Goal: Task Accomplishment & Management: Use online tool/utility

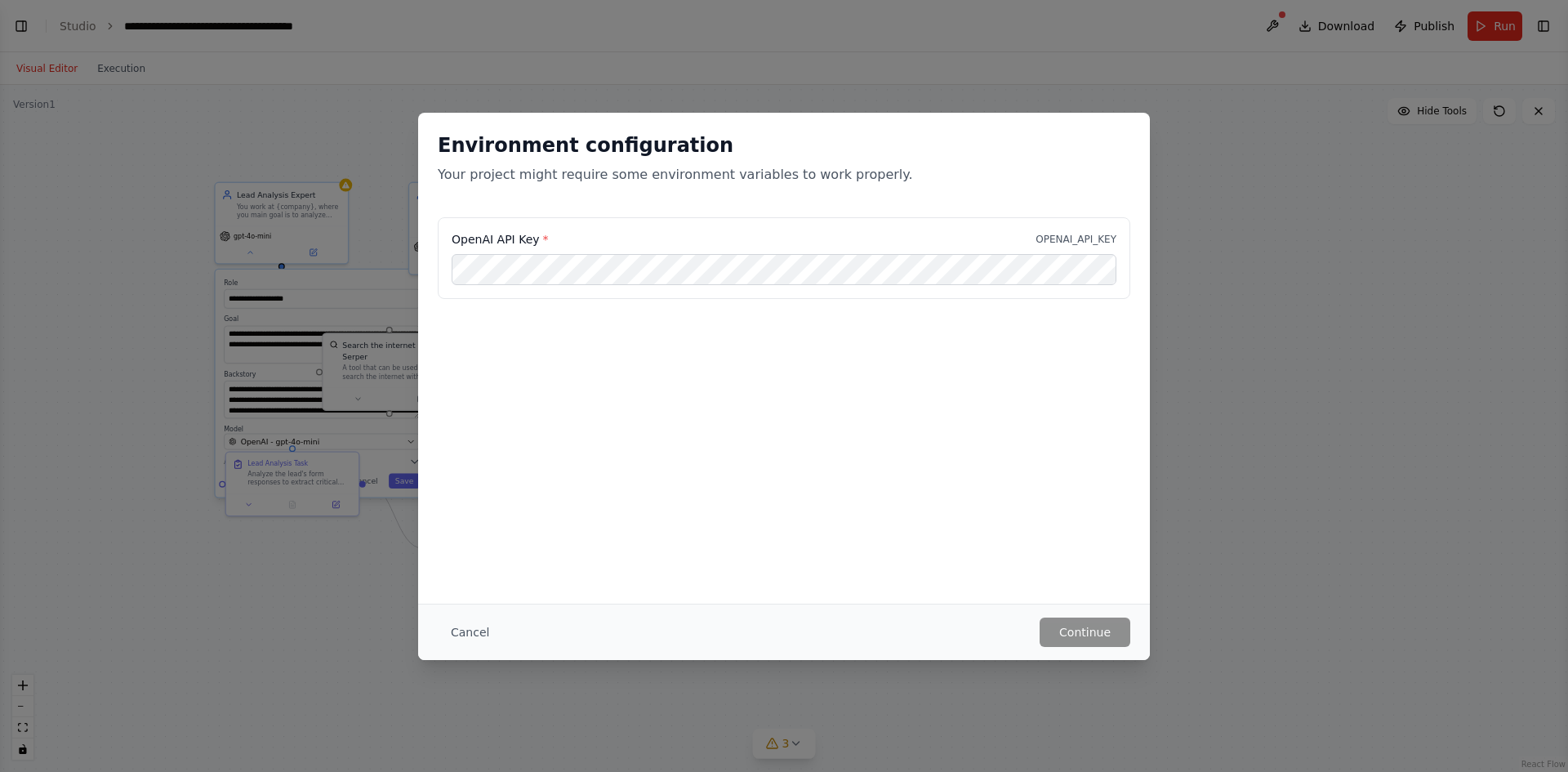
click at [1291, 406] on div "Environment configuration Your project might require some environment variables…" at bounding box center [784, 386] width 1568 height 772
click at [462, 633] on button "Cancel" at bounding box center [470, 633] width 65 height 29
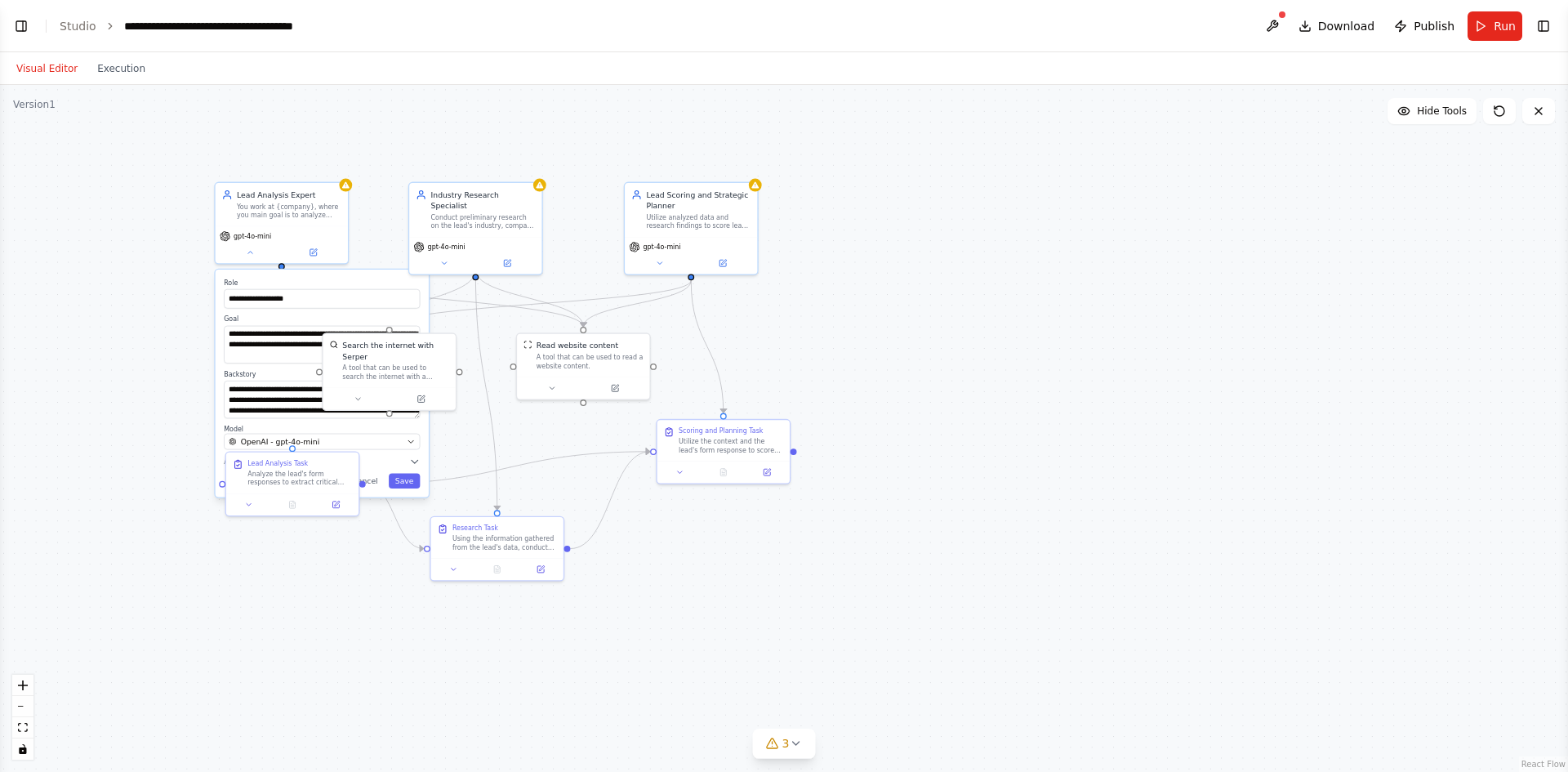
click at [57, 71] on button "Visual Editor" at bounding box center [46, 69] width 81 height 20
click at [71, 23] on link "Studio" at bounding box center [78, 26] width 36 height 13
click at [16, 30] on button "Toggle Left Sidebar" at bounding box center [21, 25] width 23 height 23
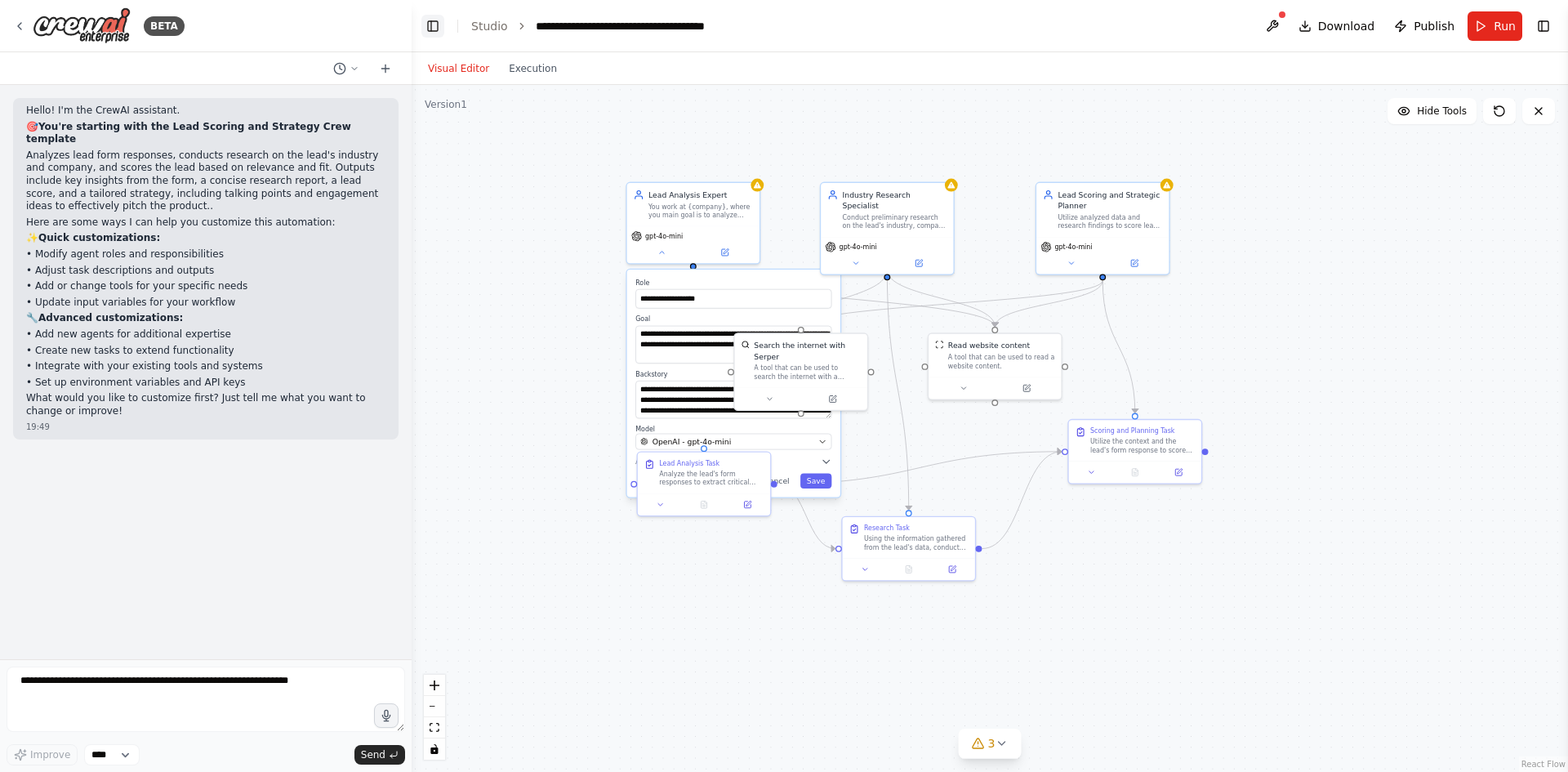
click at [436, 34] on button "Toggle Left Sidebar" at bounding box center [432, 25] width 23 height 23
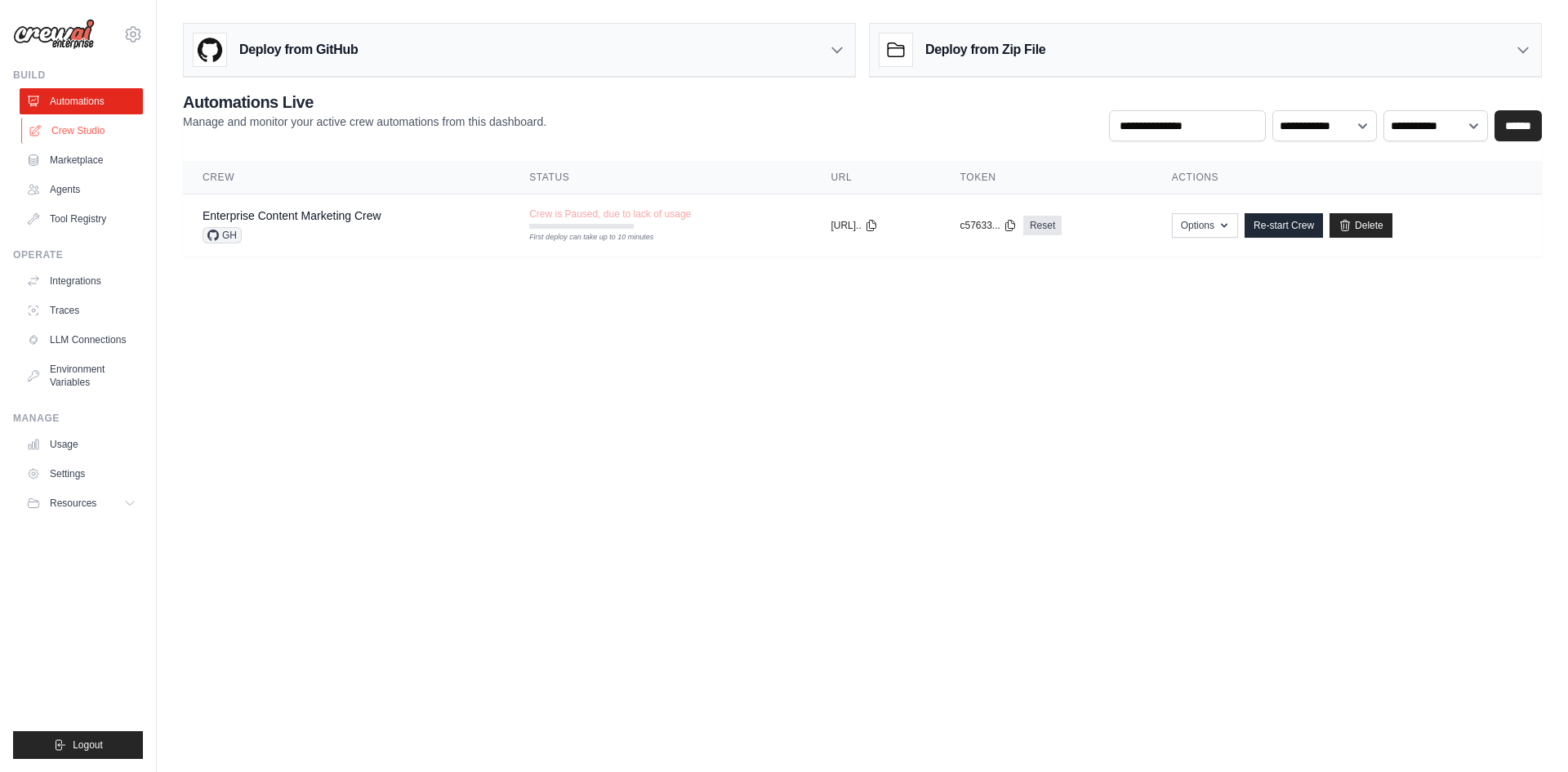
click at [71, 134] on link "Crew Studio" at bounding box center [83, 130] width 124 height 26
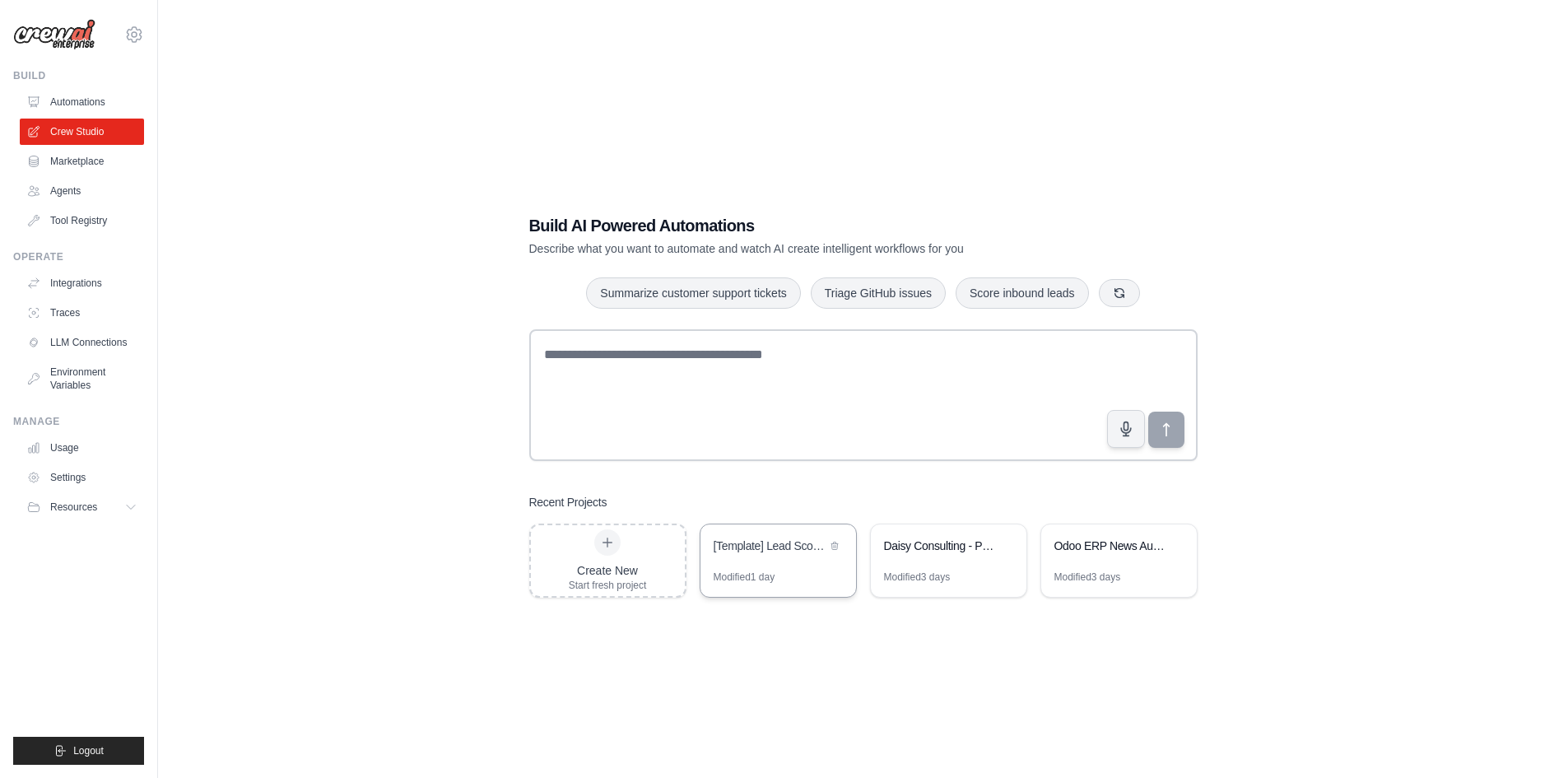
click at [783, 571] on div "Modified 1 day" at bounding box center [778, 584] width 156 height 27
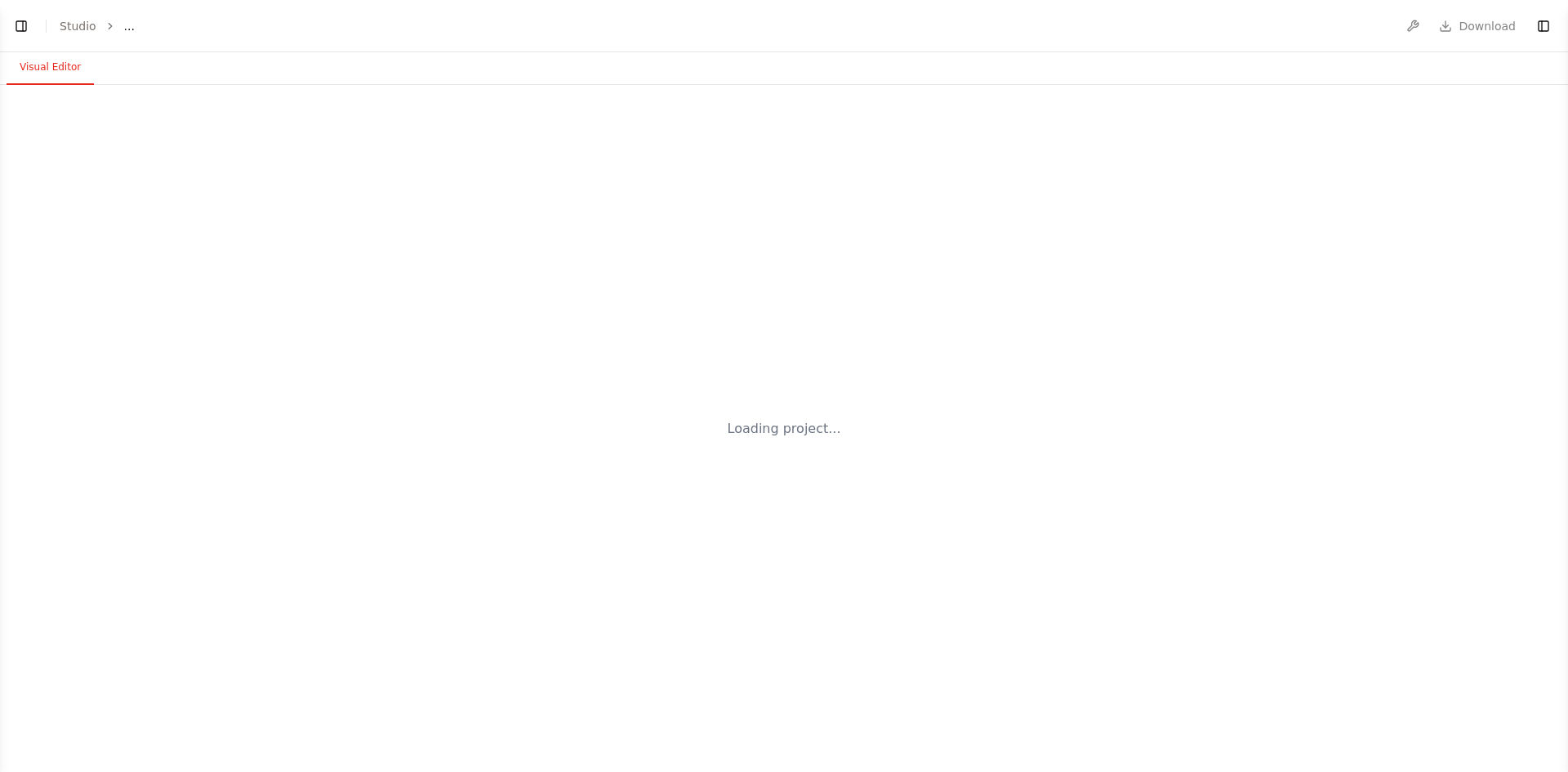
select select "****"
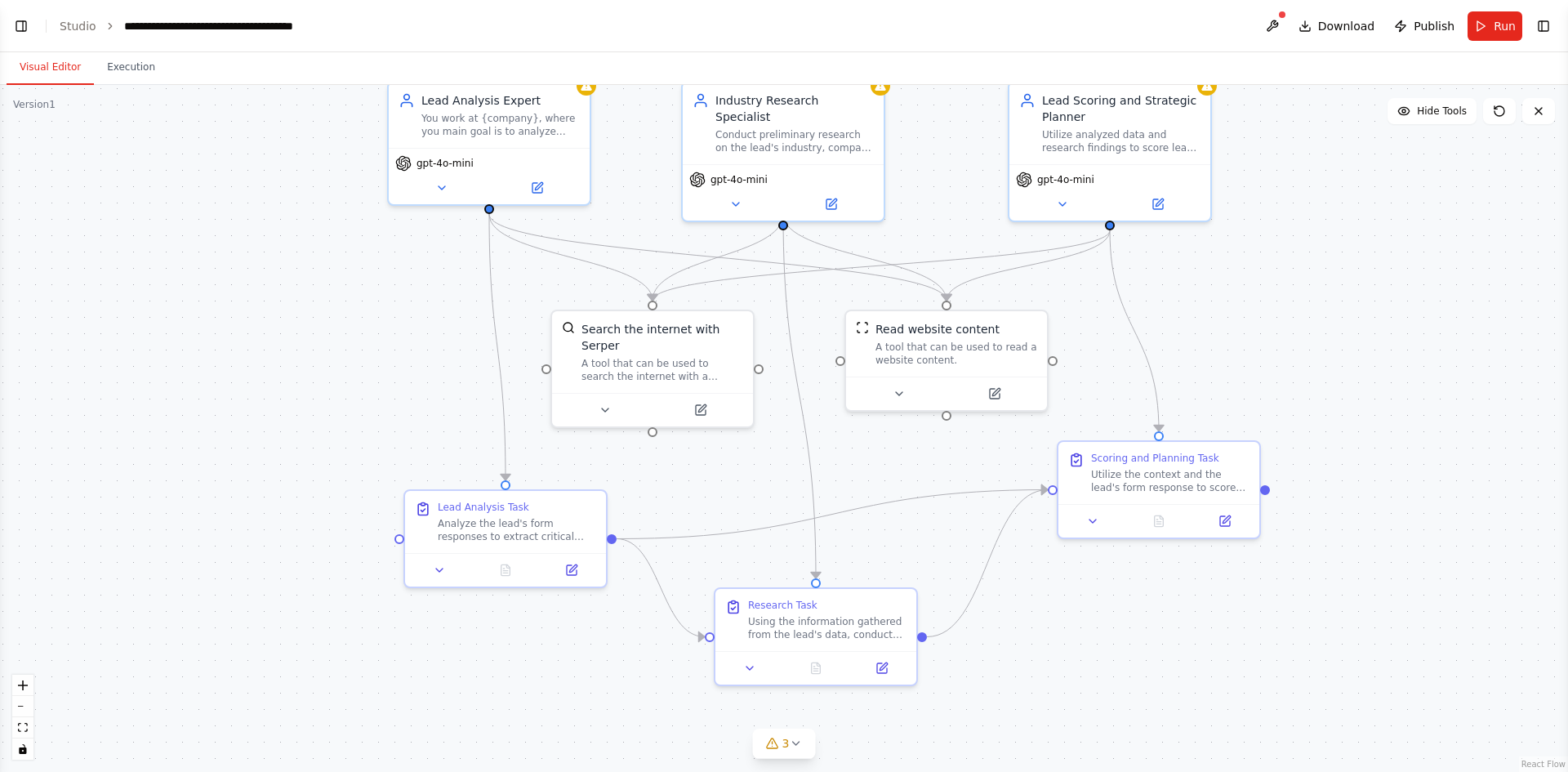
drag, startPoint x: 212, startPoint y: 515, endPoint x: 616, endPoint y: 462, distance: 407.5
click at [616, 462] on div ".deletable-edge-delete-btn { width: 20px; height: 20px; border: 0px solid #ffff…" at bounding box center [784, 428] width 1568 height 687
drag, startPoint x: 687, startPoint y: 196, endPoint x: 678, endPoint y: 213, distance: 19.2
click at [683, 213] on div "gpt-4o-mini" at bounding box center [783, 206] width 201 height 56
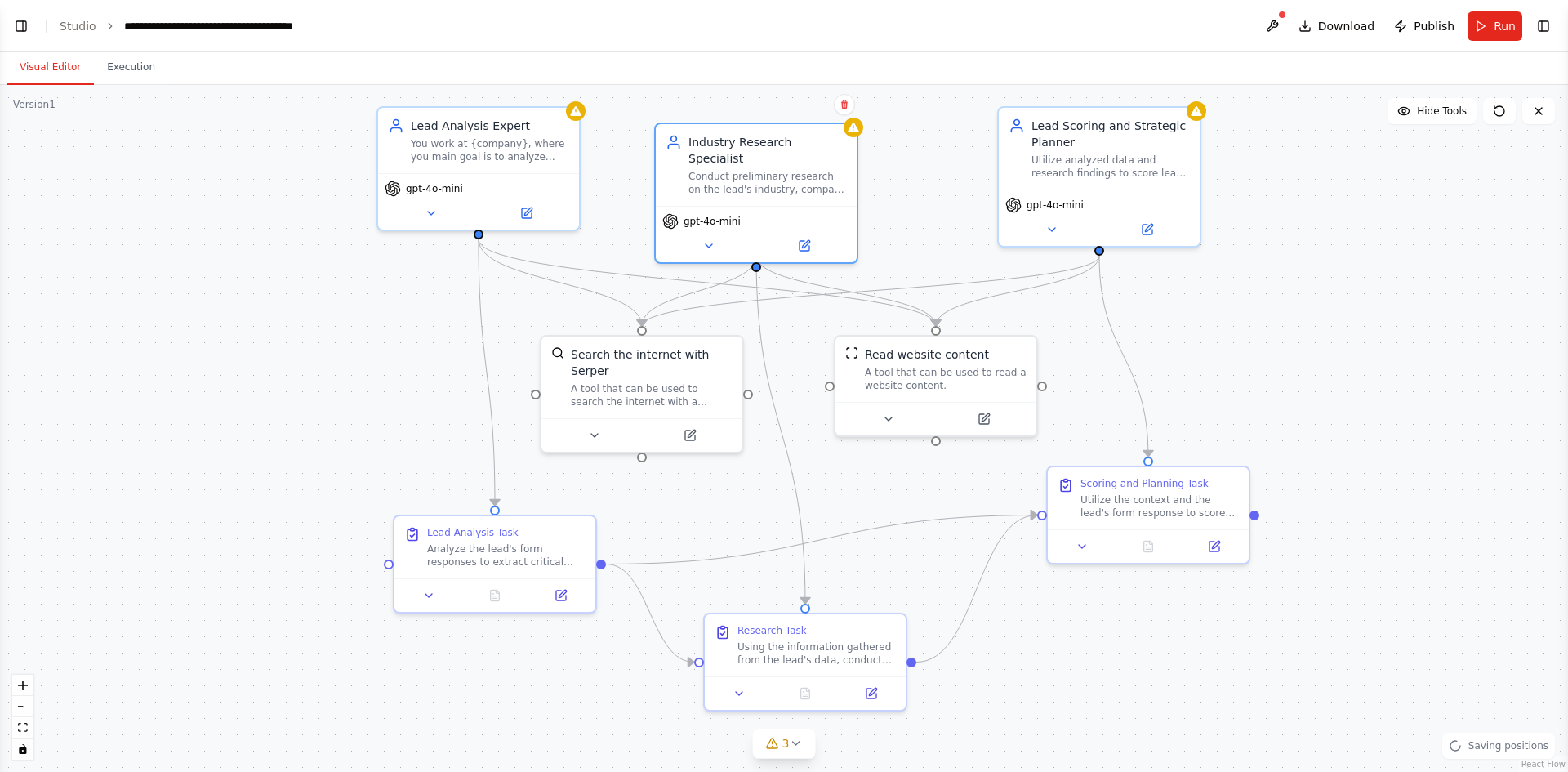
drag, startPoint x: 648, startPoint y: 232, endPoint x: 637, endPoint y: 258, distance: 28.2
click at [637, 258] on div ".deletable-edge-delete-btn { width: 20px; height: 20px; border: 0px solid #ffff…" at bounding box center [784, 428] width 1568 height 687
click at [52, 71] on button "Visual Editor" at bounding box center [50, 68] width 87 height 35
click at [25, 23] on button "Toggle Left Sidebar" at bounding box center [21, 25] width 23 height 23
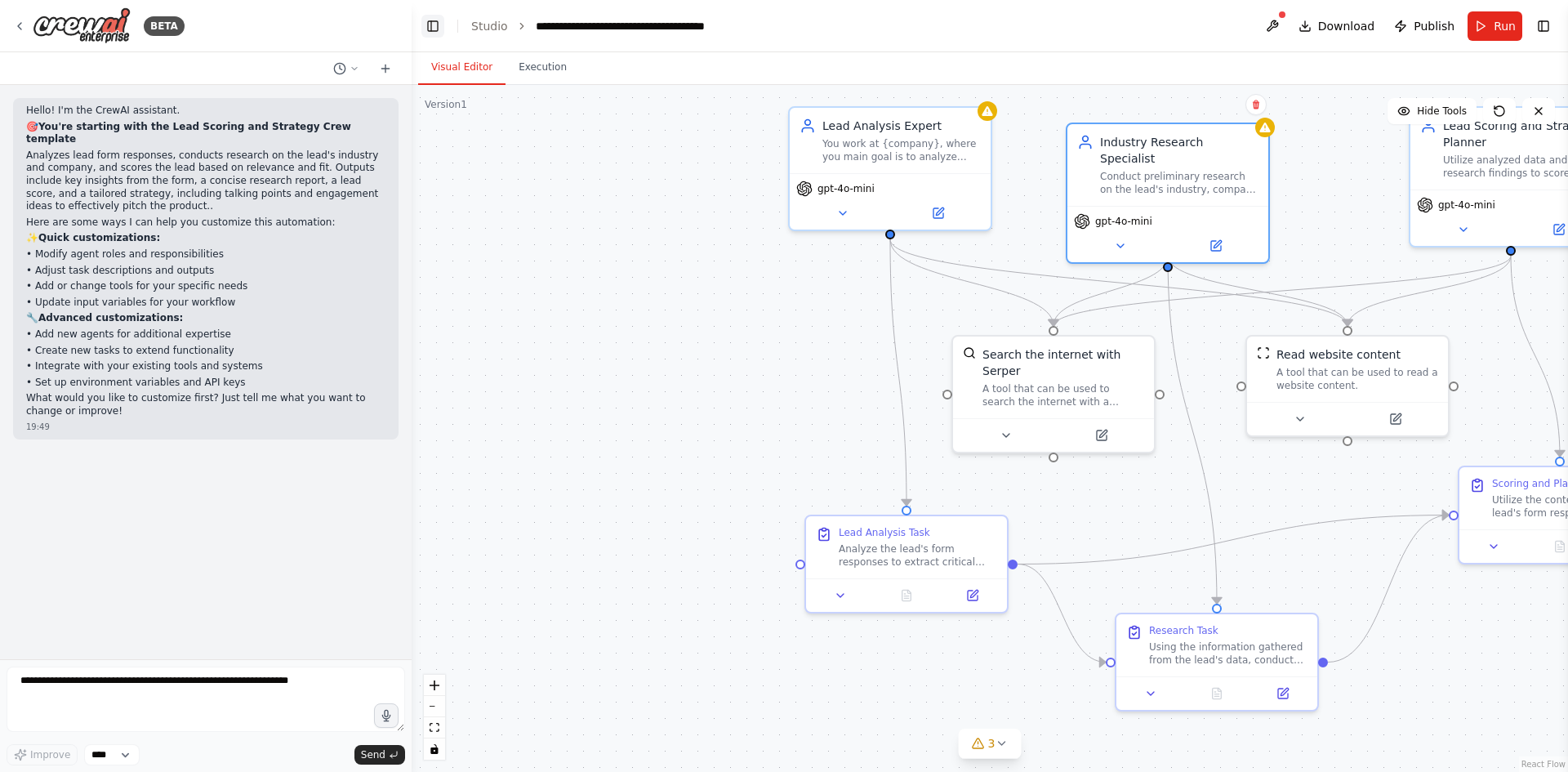
click at [439, 25] on button "Toggle Left Sidebar" at bounding box center [432, 25] width 23 height 23
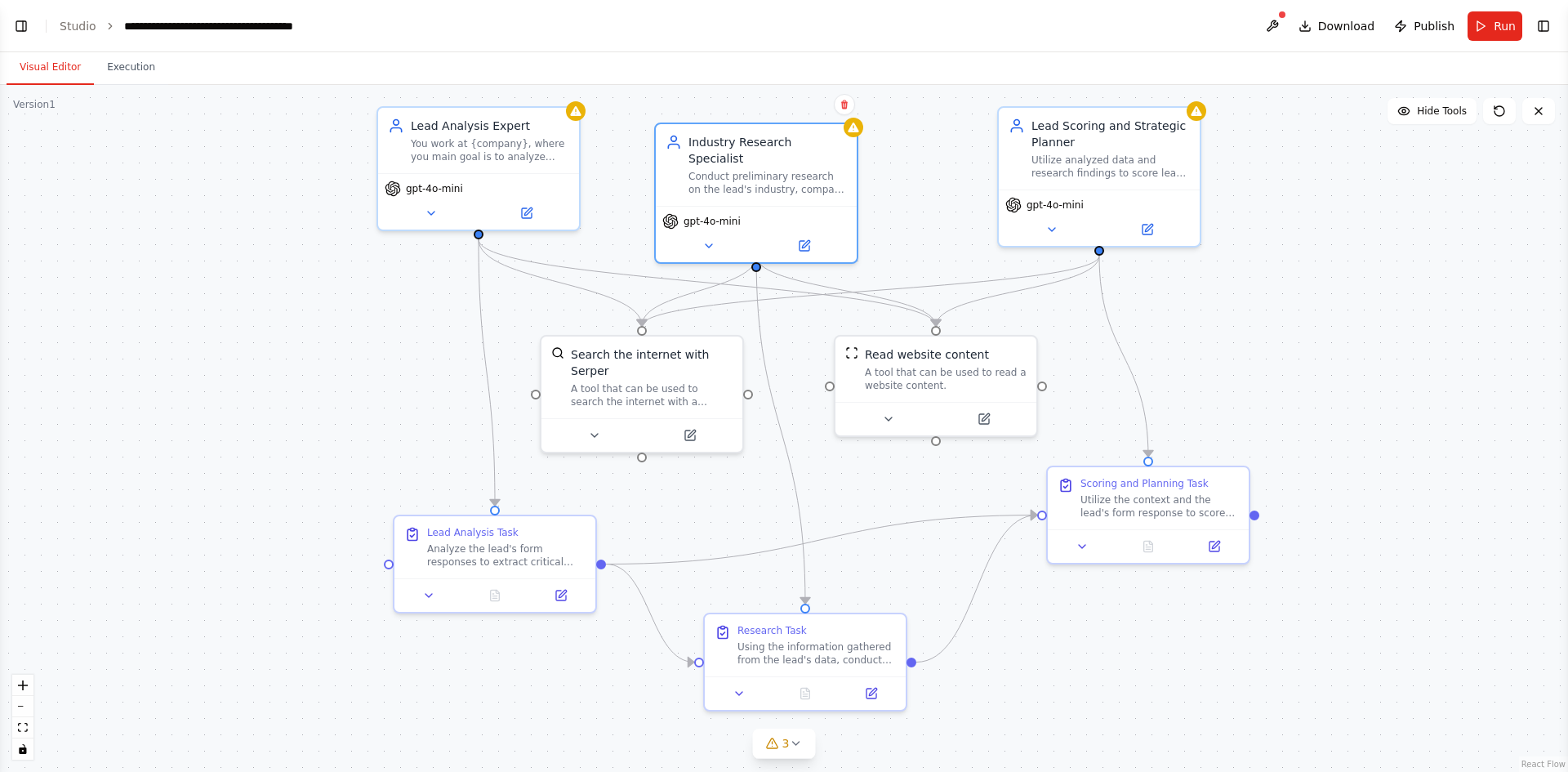
click at [93, 26] on ol "**********" at bounding box center [184, 26] width 248 height 16
click at [68, 21] on link "Studio" at bounding box center [78, 26] width 36 height 13
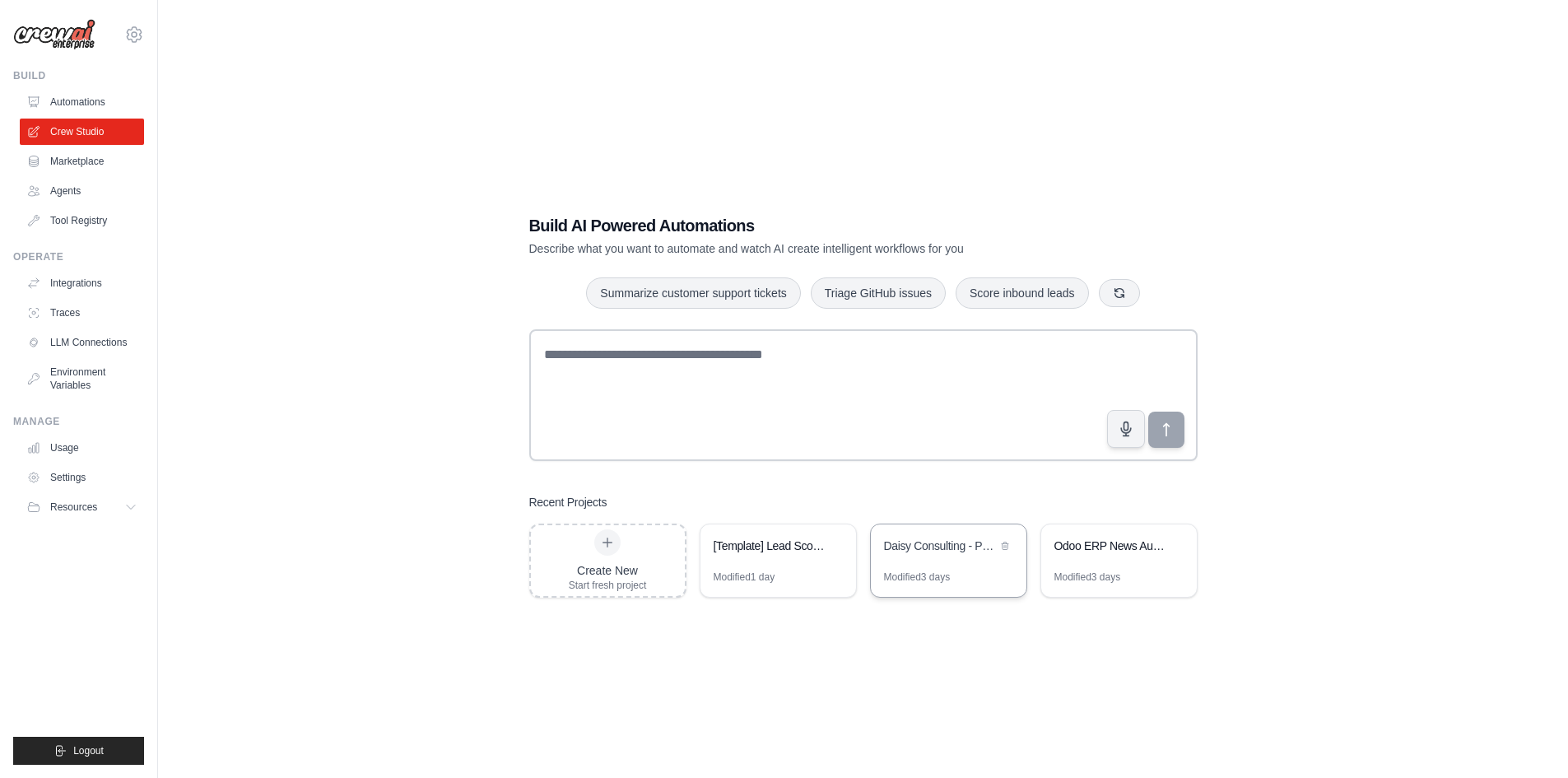
click at [949, 561] on div "Daisy Consulting - Prospection [GEOGRAPHIC_DATA] [GEOGRAPHIC_DATA] [GEOGRAPHIC_…" at bounding box center [949, 548] width 156 height 46
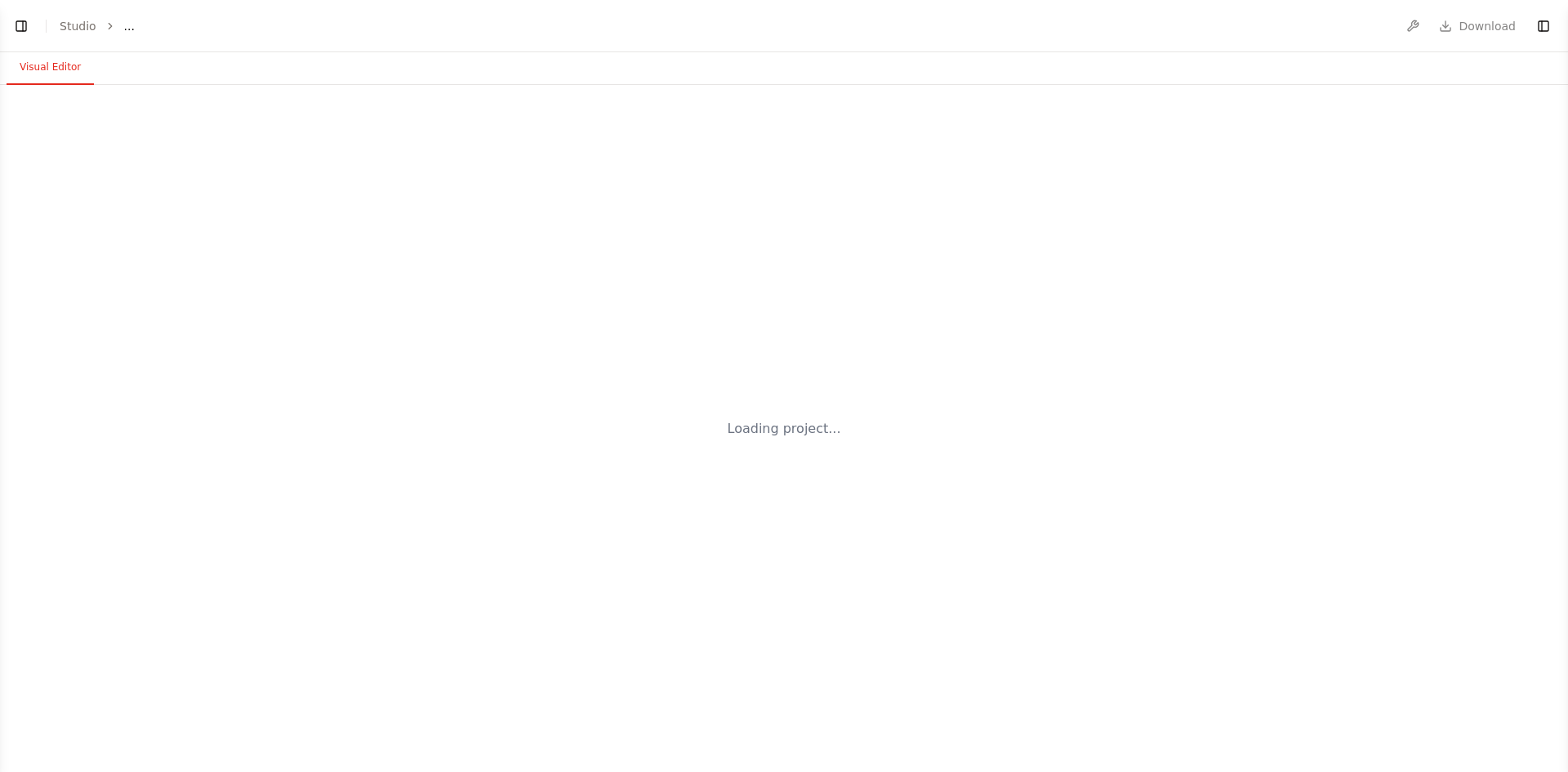
select select "****"
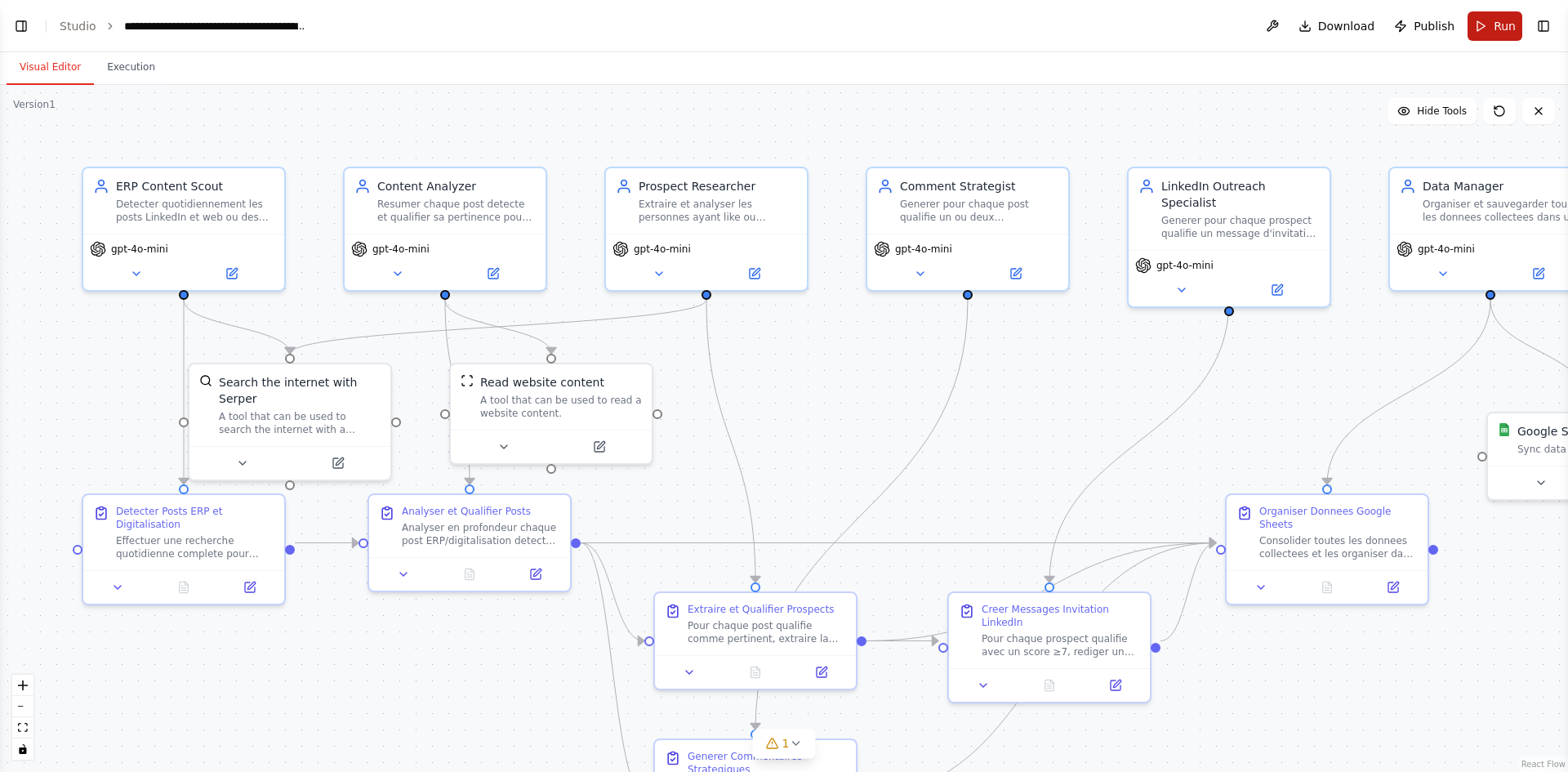
scroll to position [3585, 0]
click at [1482, 20] on button "Run" at bounding box center [1495, 26] width 55 height 29
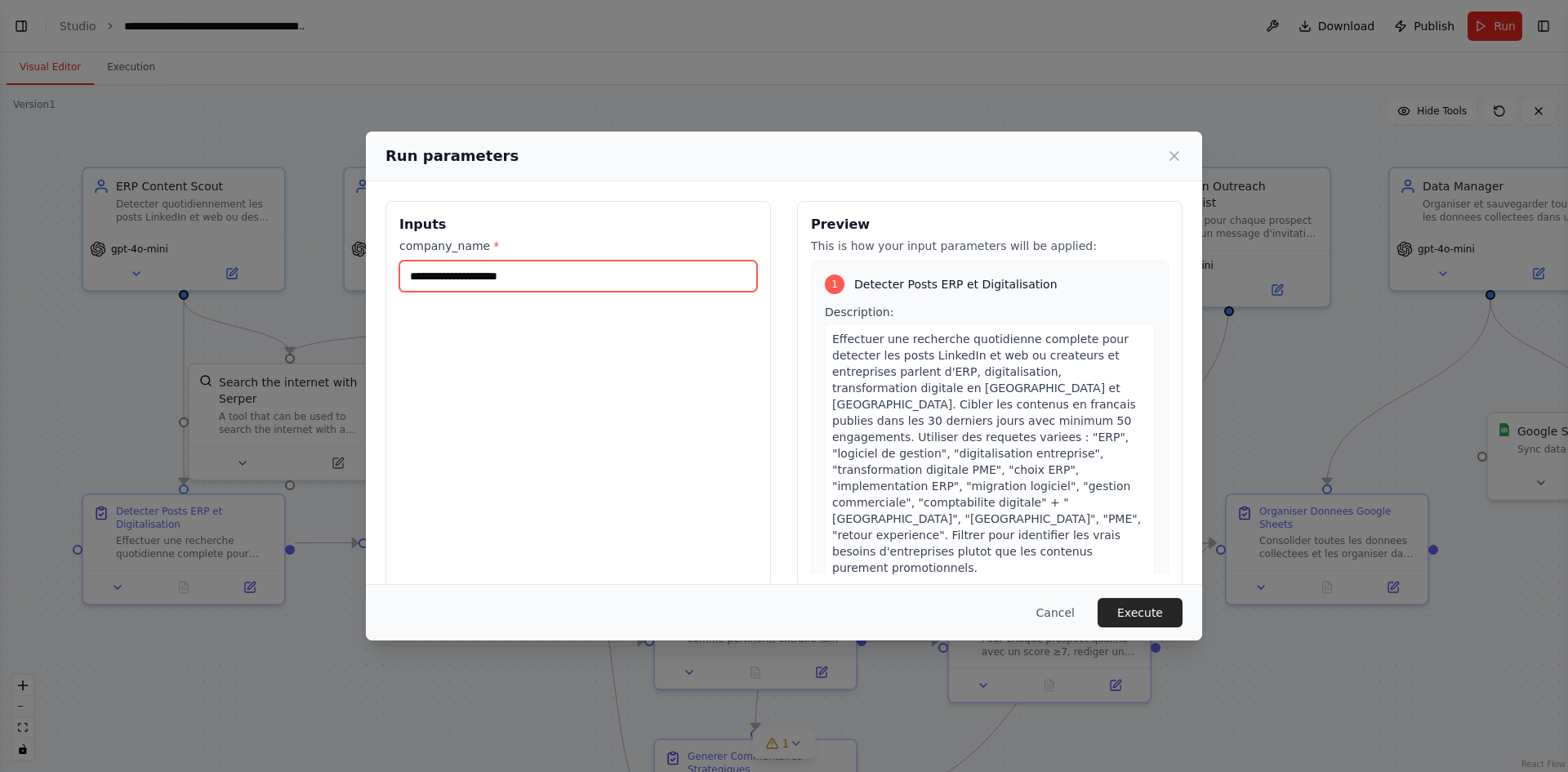
click at [622, 280] on input "company_name *" at bounding box center [578, 276] width 358 height 31
click at [625, 283] on input "**********" at bounding box center [578, 276] width 358 height 31
click at [571, 282] on input "**********" at bounding box center [578, 276] width 358 height 31
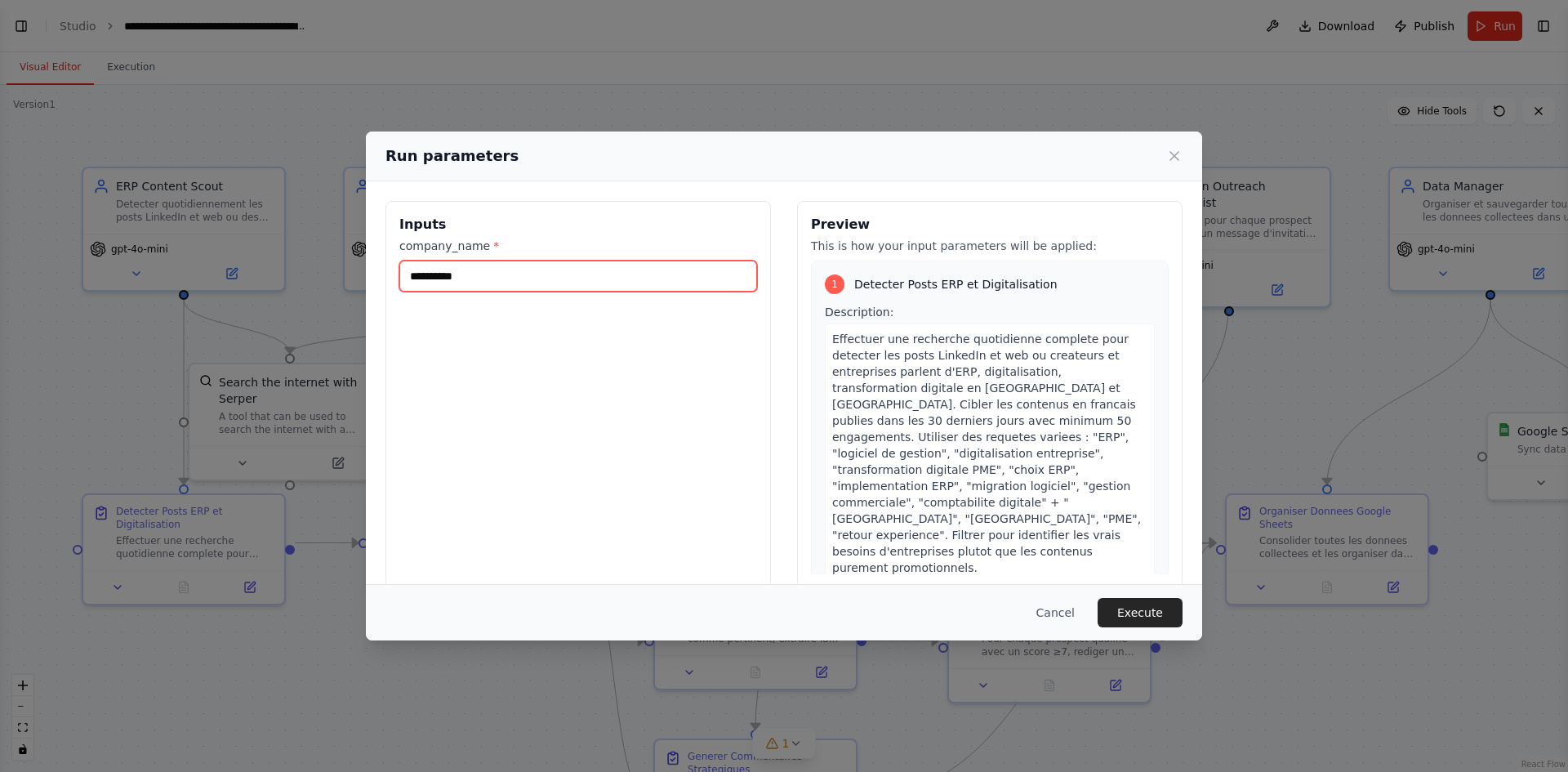
click at [578, 279] on input "**********" at bounding box center [578, 276] width 358 height 31
click at [573, 281] on input "**********" at bounding box center [578, 276] width 358 height 31
type input "*"
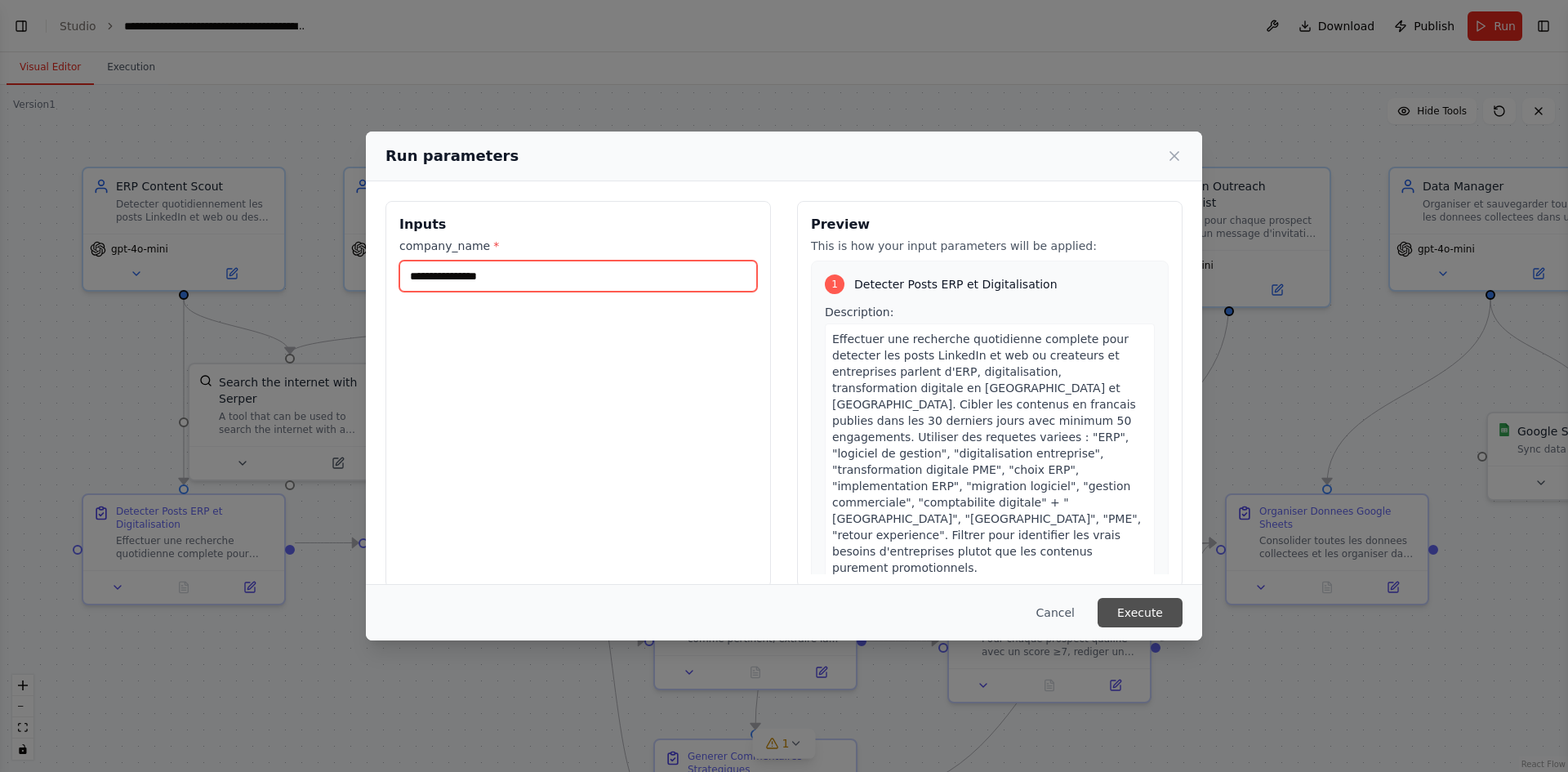
type input "**********"
click at [1136, 602] on button "Execute" at bounding box center [1139, 613] width 85 height 29
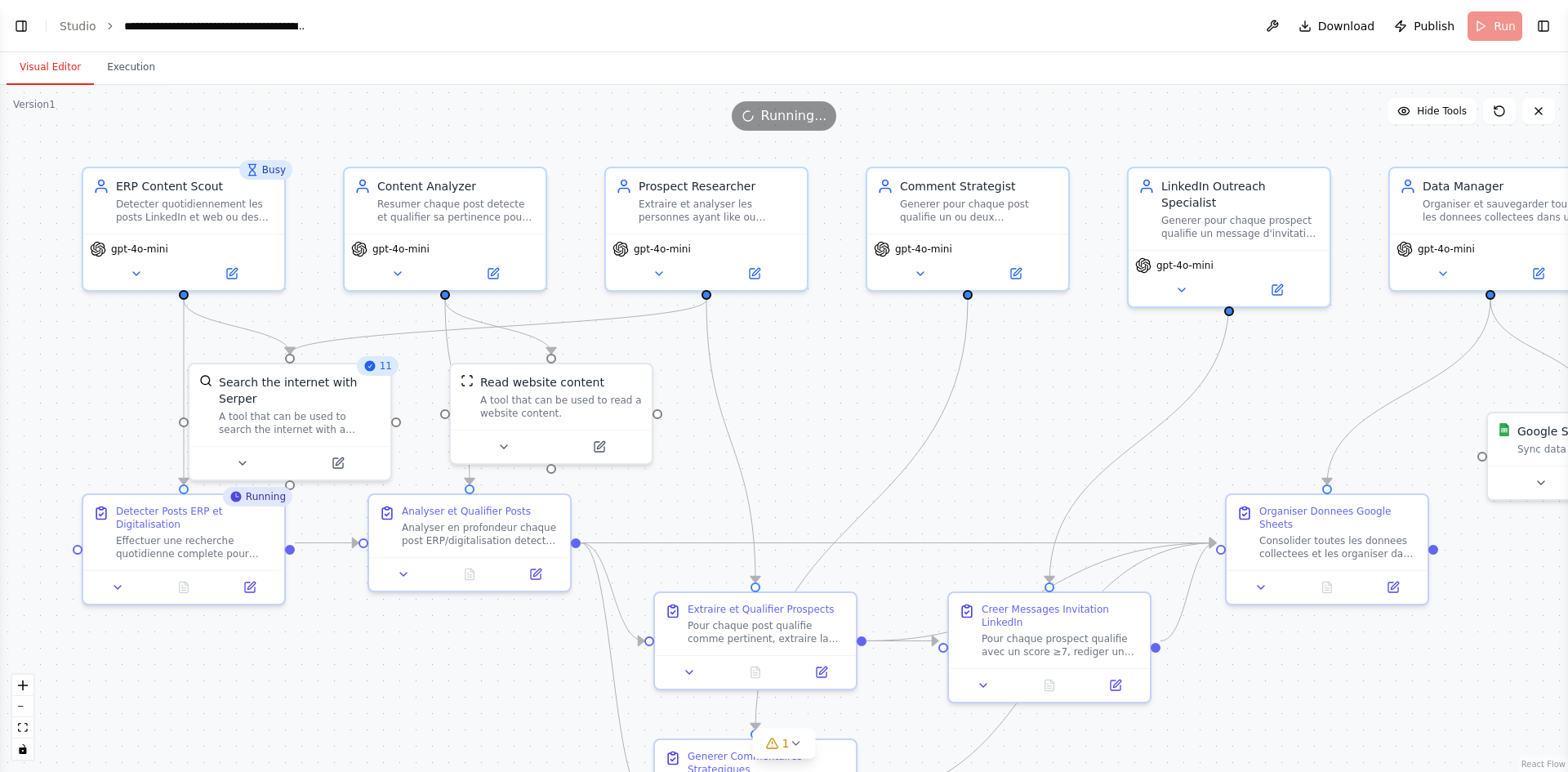
drag, startPoint x: 283, startPoint y: 117, endPoint x: 332, endPoint y: 119, distance: 49.0
click at [332, 119] on div "Running..." at bounding box center [784, 116] width 1568 height 29
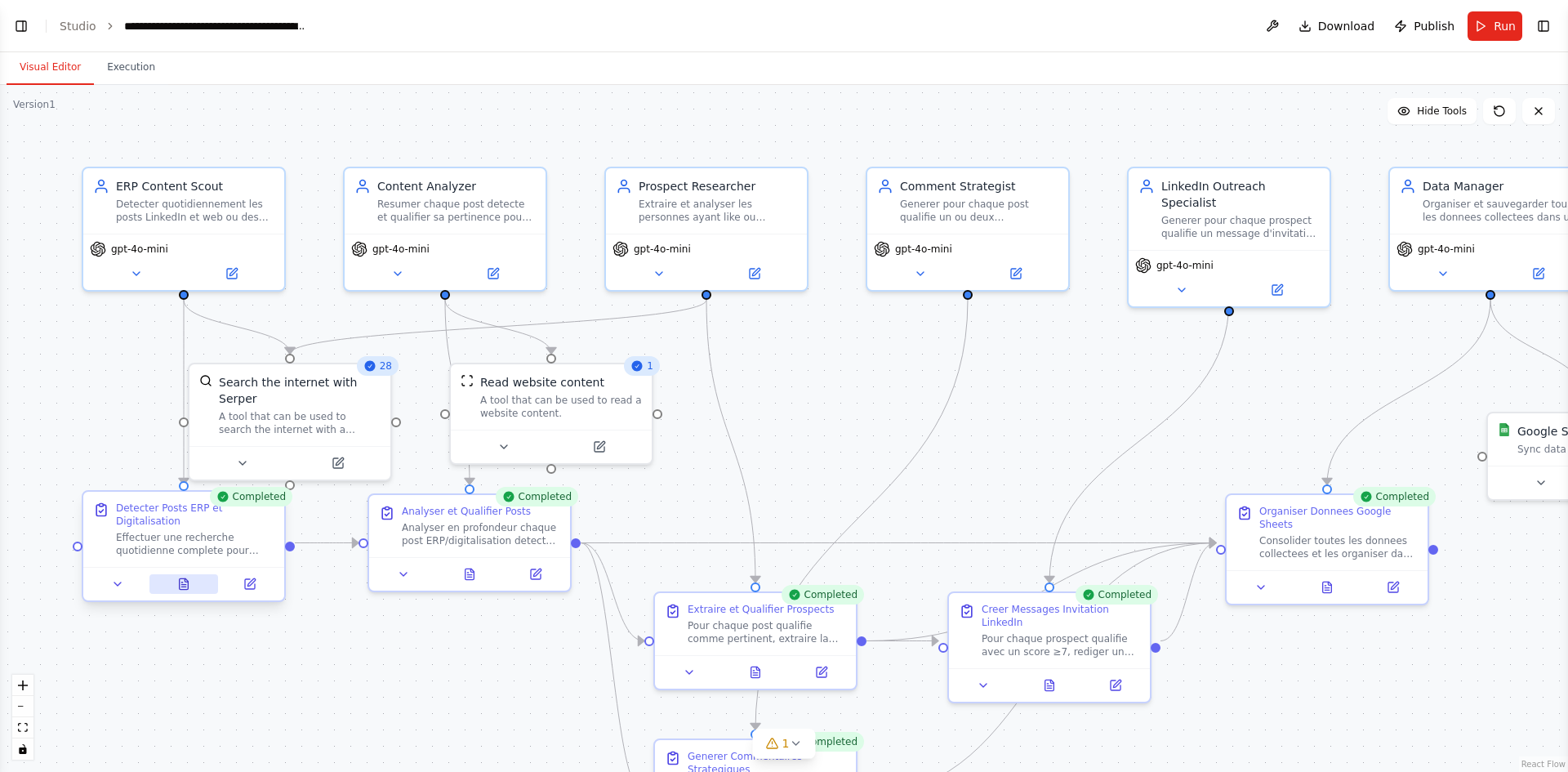
click at [188, 578] on icon at bounding box center [184, 584] width 13 height 13
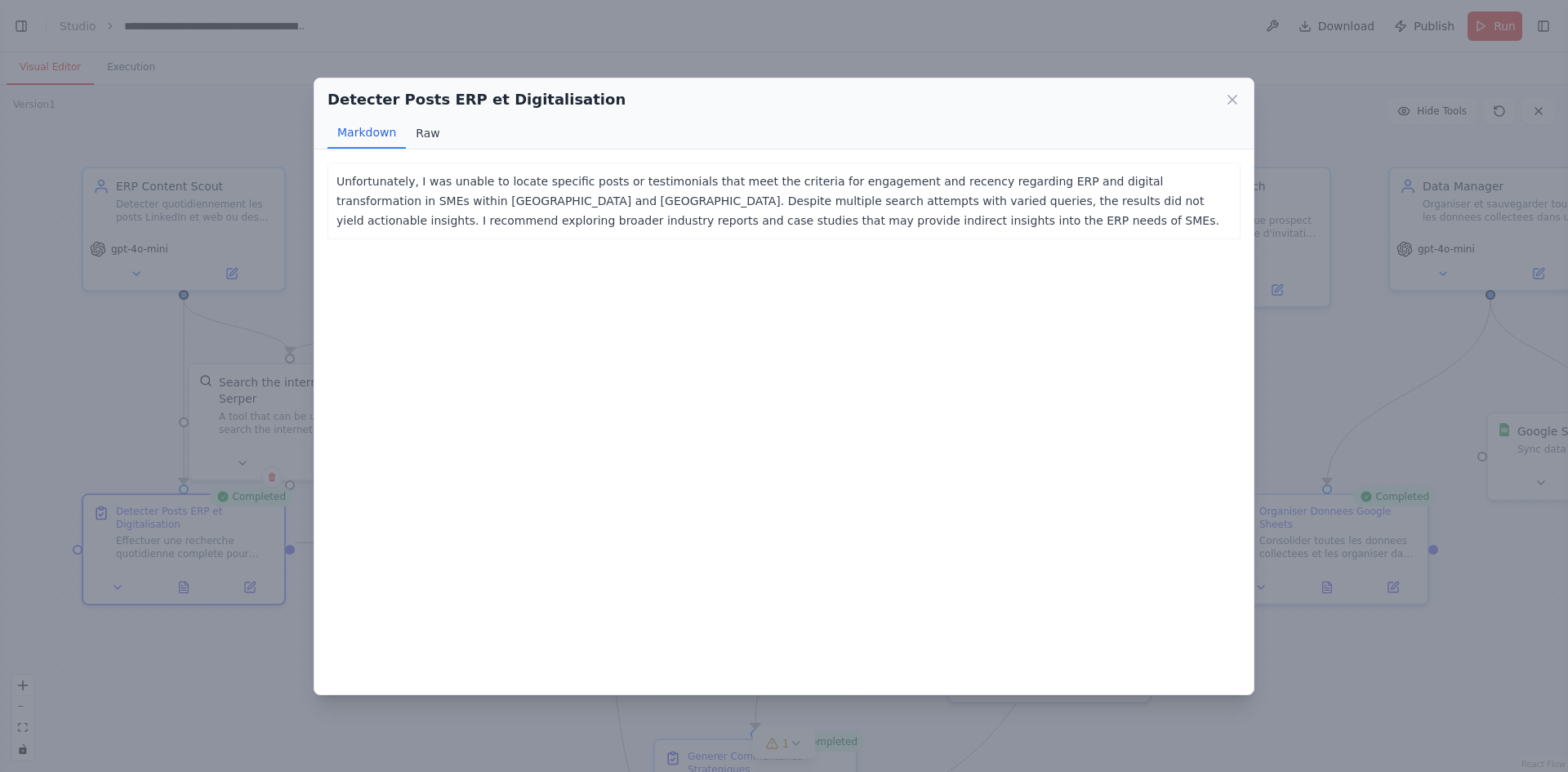
click at [423, 133] on button "Raw" at bounding box center [428, 133] width 44 height 31
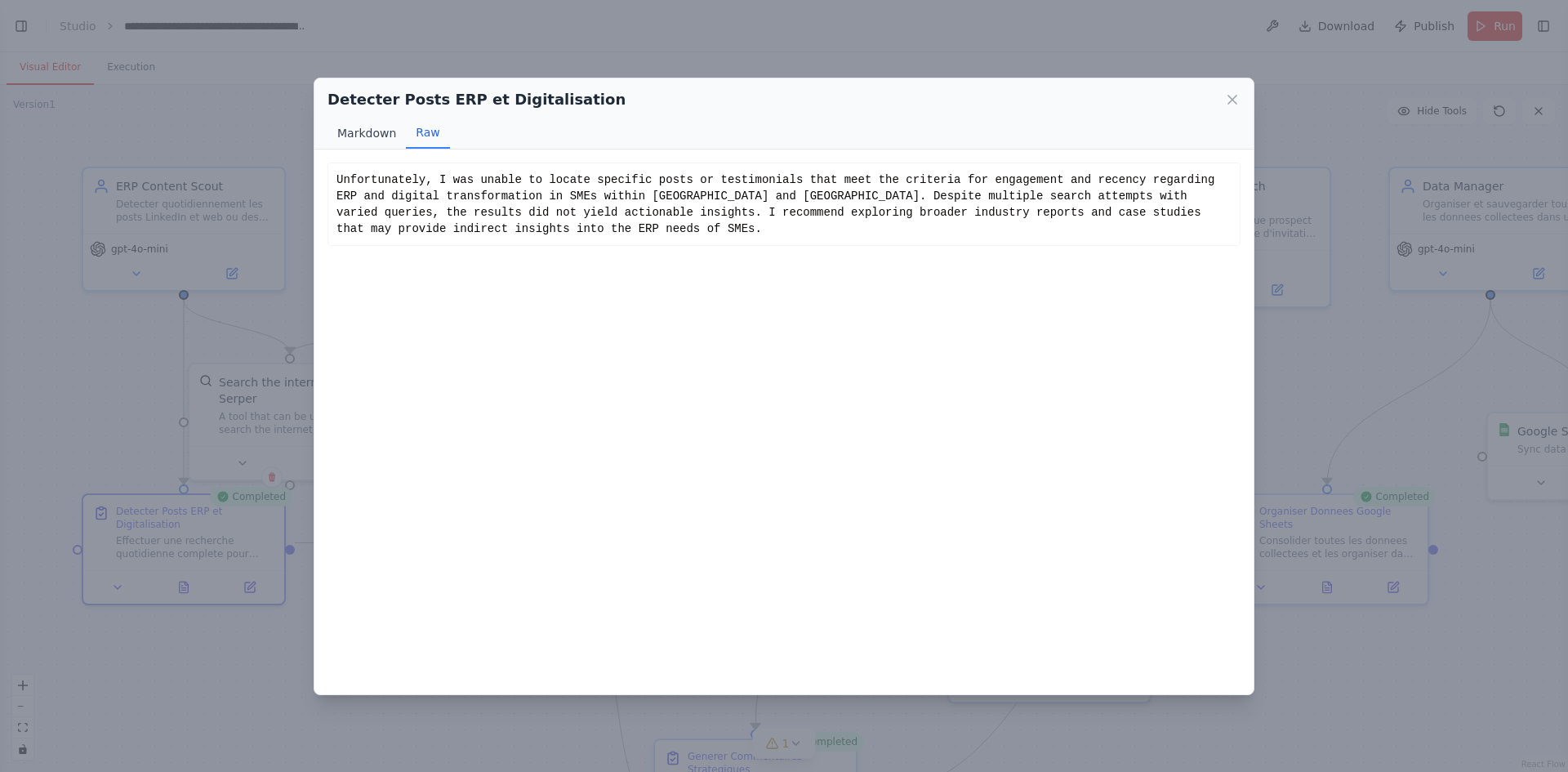
click at [363, 134] on button "Markdown" at bounding box center [367, 133] width 78 height 31
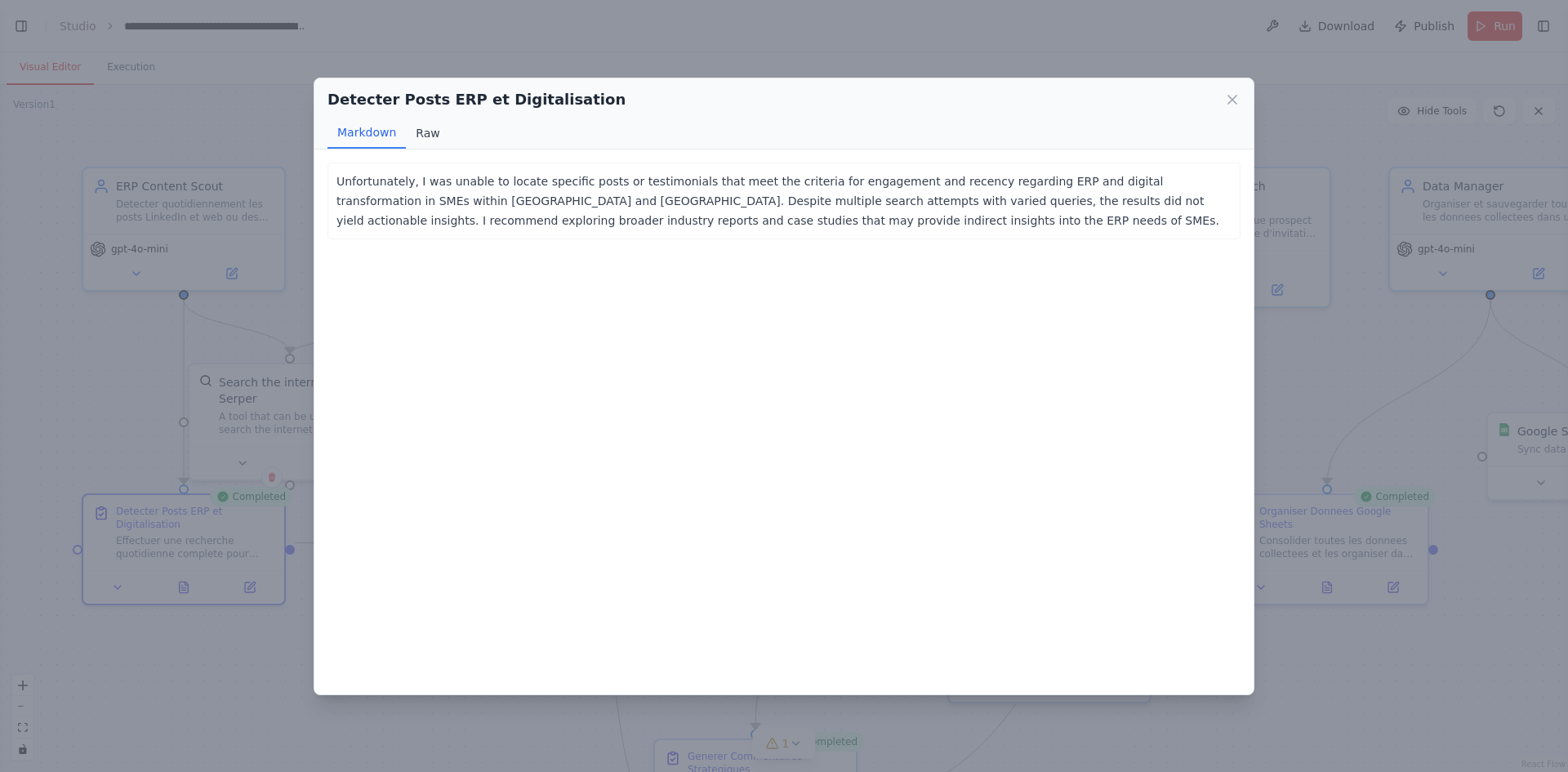
click at [430, 139] on button "Raw" at bounding box center [428, 133] width 44 height 31
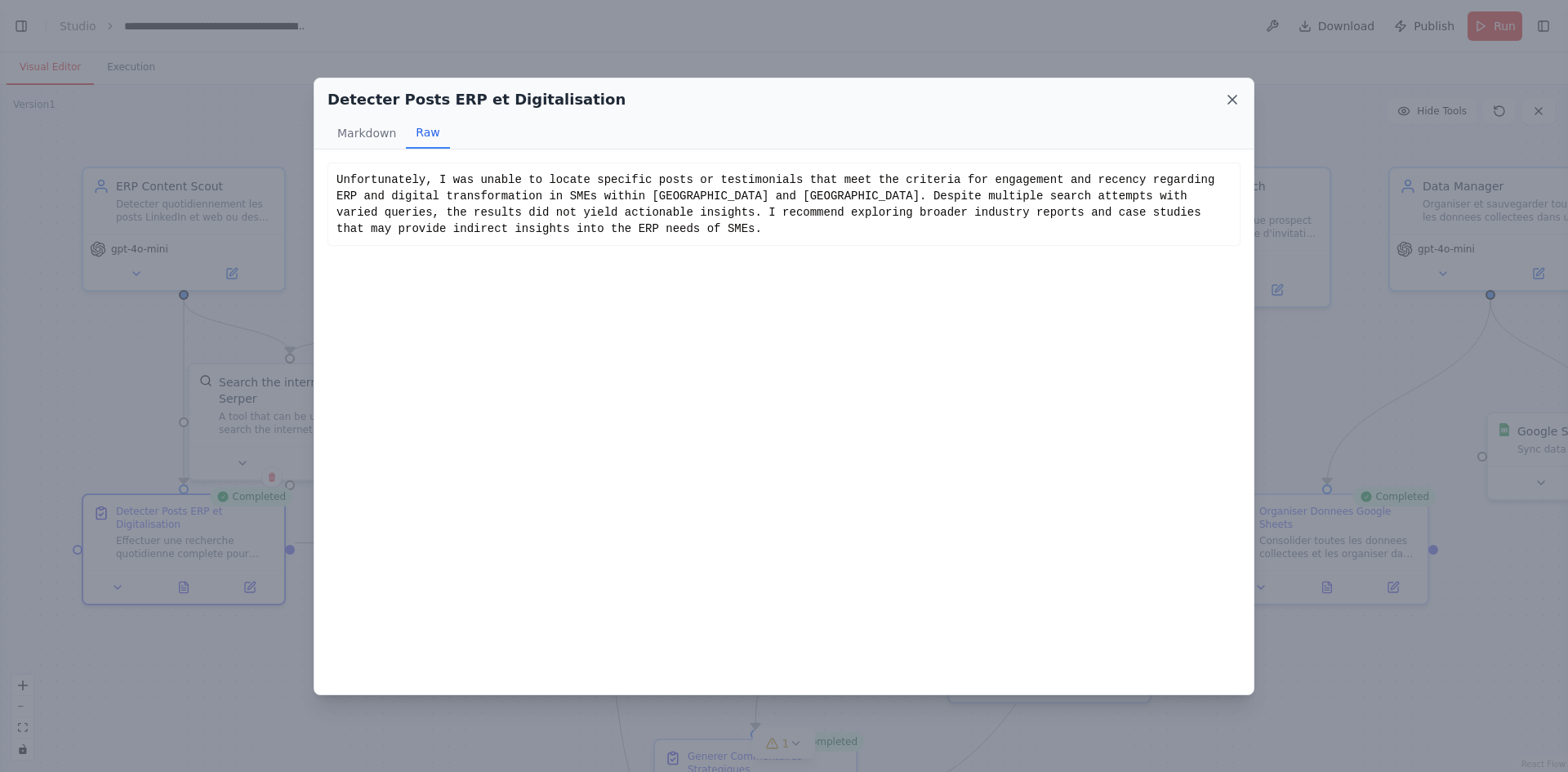
click at [1232, 104] on icon at bounding box center [1232, 100] width 16 height 16
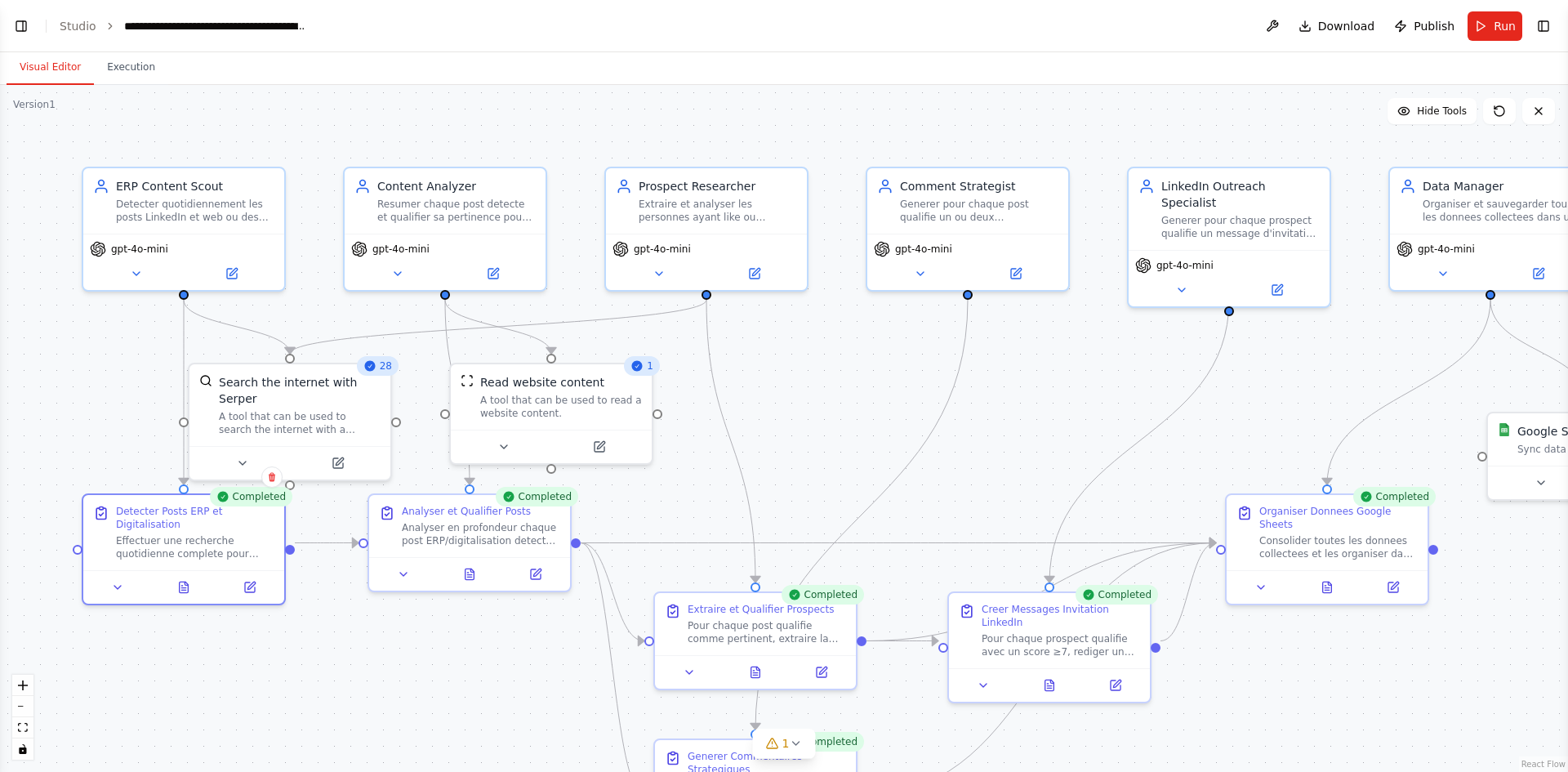
click at [244, 671] on div ".deletable-edge-delete-btn { width: 20px; height: 20px; border: 0px solid #ffff…" at bounding box center [784, 428] width 1568 height 687
click at [474, 573] on icon at bounding box center [470, 571] width 9 height 11
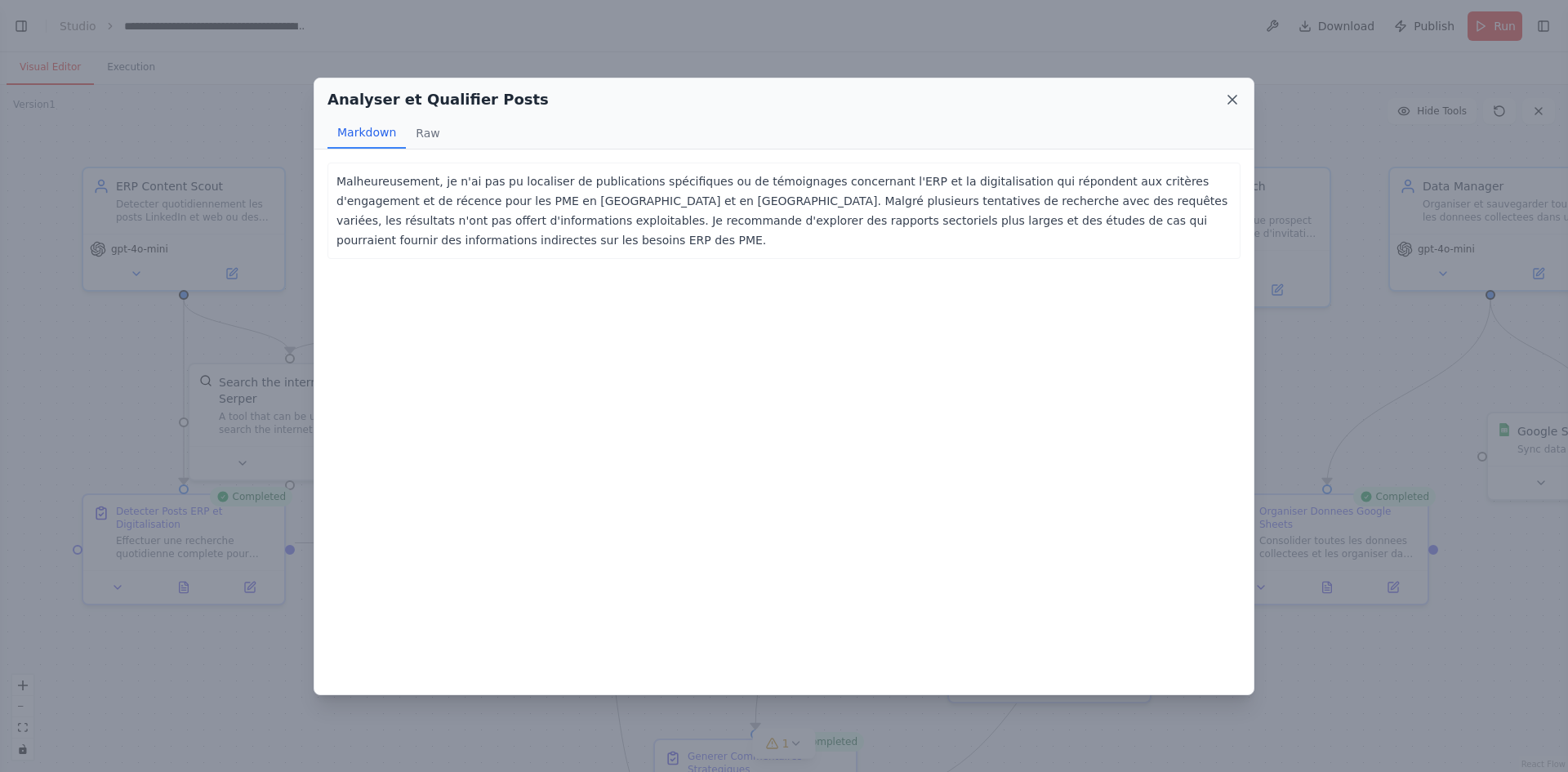
click at [1237, 98] on icon at bounding box center [1232, 100] width 16 height 16
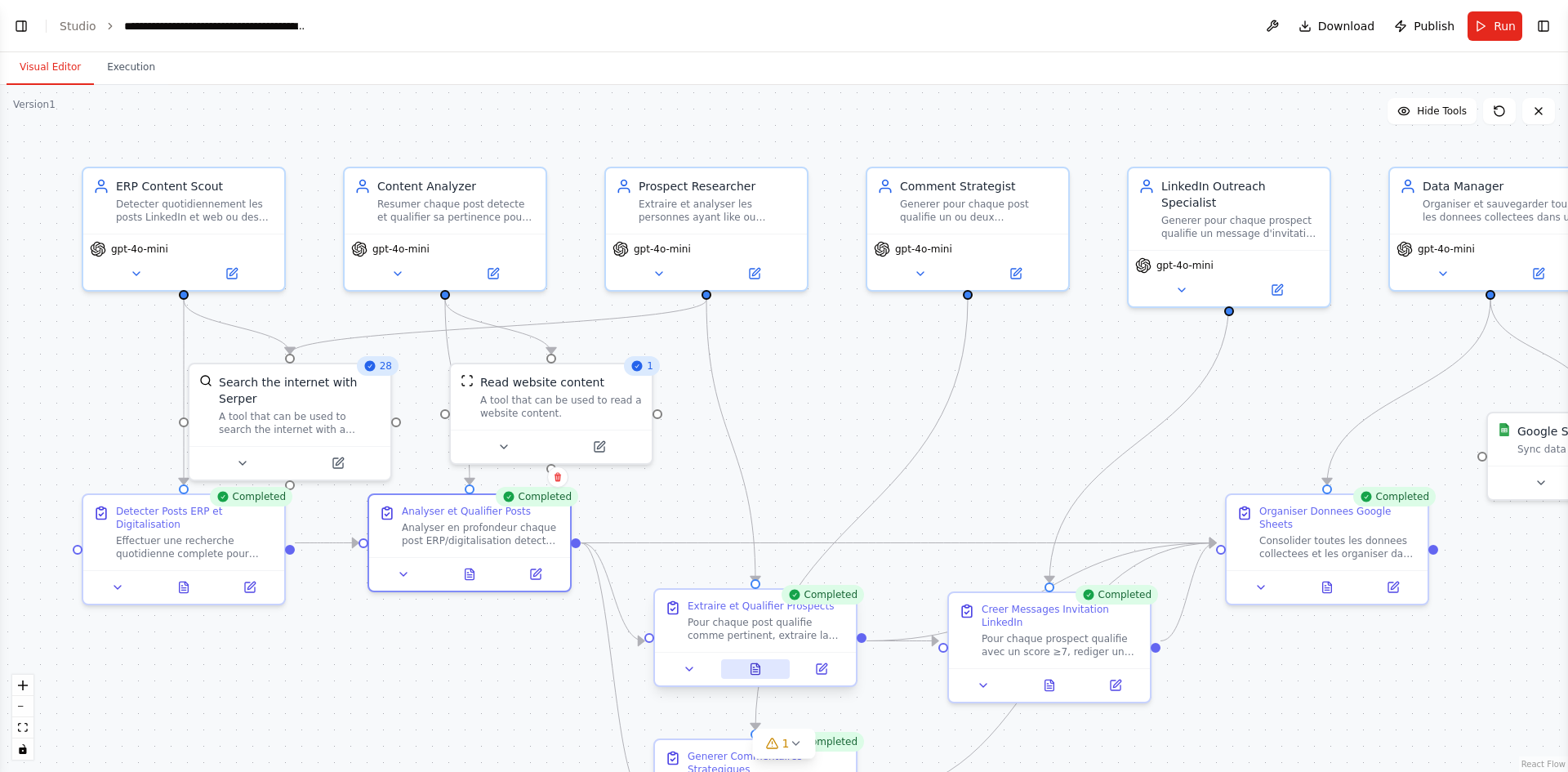
click at [759, 677] on button at bounding box center [756, 669] width 69 height 20
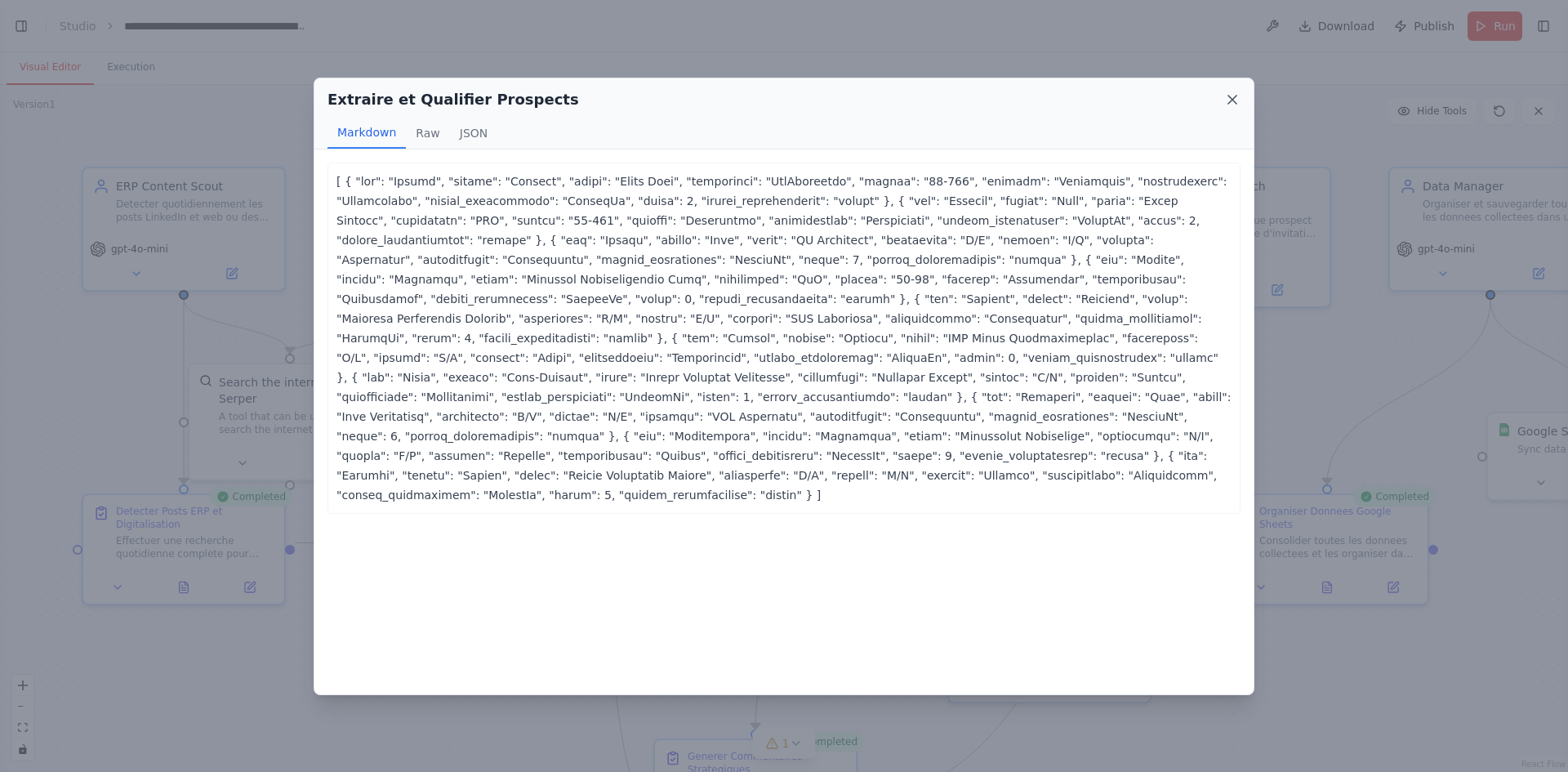
click at [1229, 99] on icon at bounding box center [1232, 100] width 16 height 16
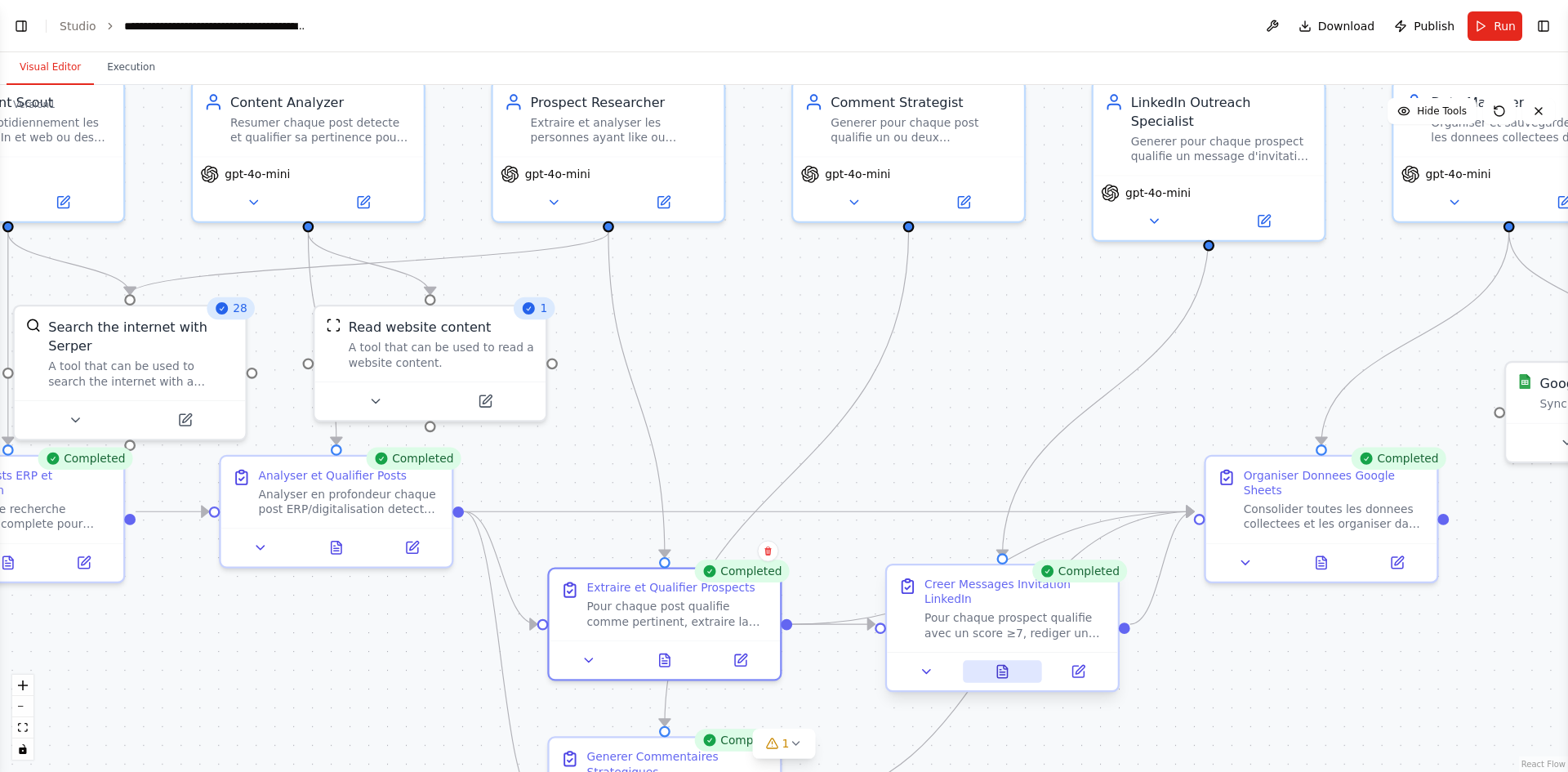
click at [1011, 665] on button at bounding box center [1002, 671] width 79 height 23
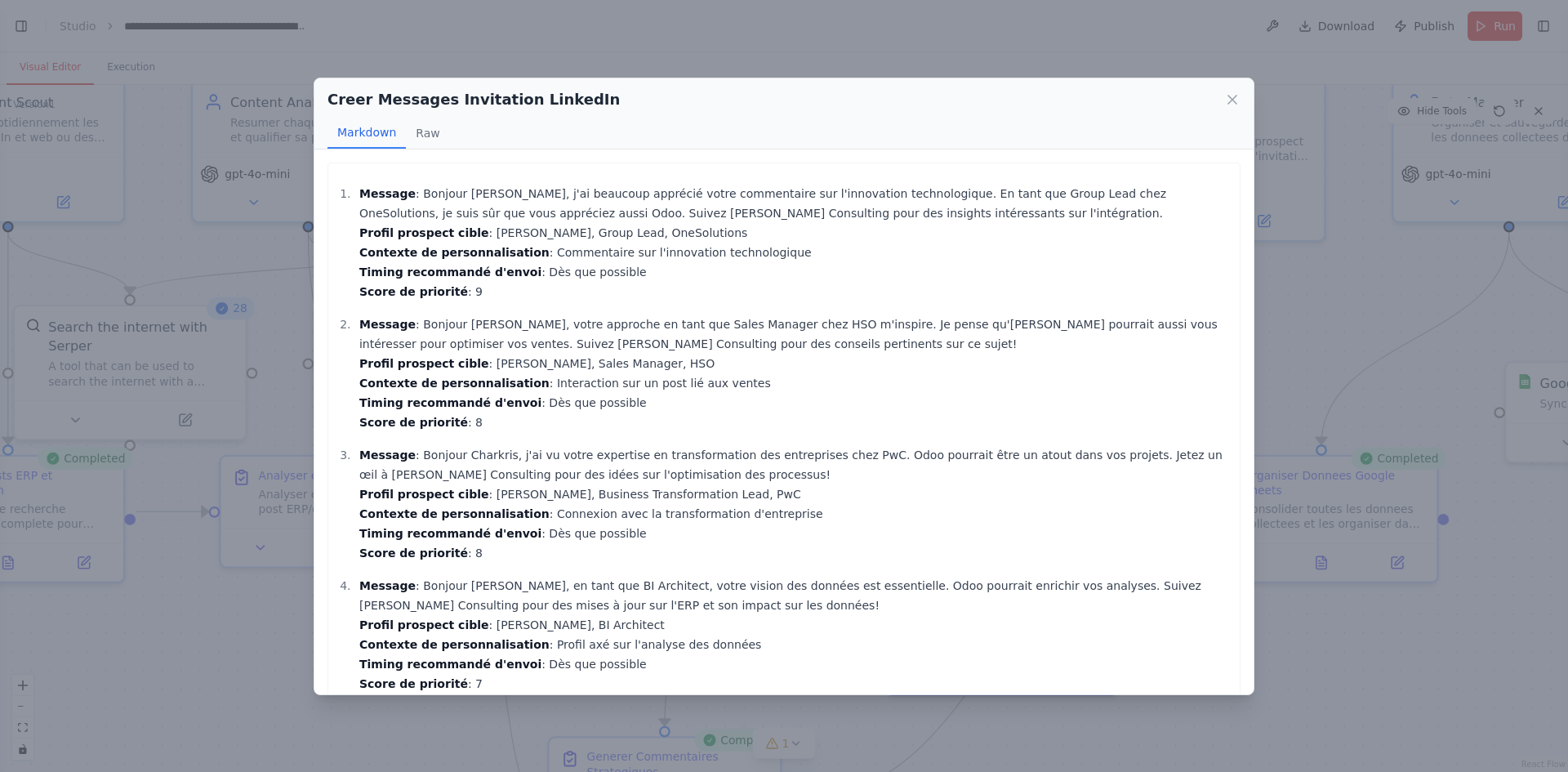
drag, startPoint x: 469, startPoint y: 233, endPoint x: 682, endPoint y: 241, distance: 213.2
click at [682, 241] on p "Message : Bonjour [PERSON_NAME], j'ai beaucoup apprécié votre commentaire sur l…" at bounding box center [795, 242] width 873 height 117
copy p "[PERSON_NAME], Group Lead, OneSolutions"
